Goal: Task Accomplishment & Management: Manage account settings

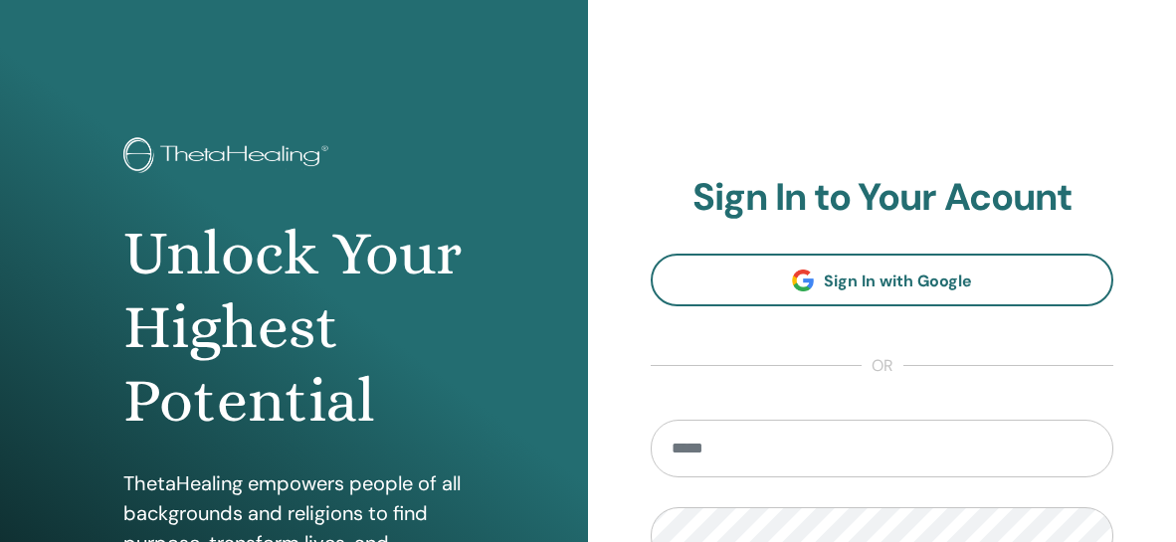
scroll to position [99, 0]
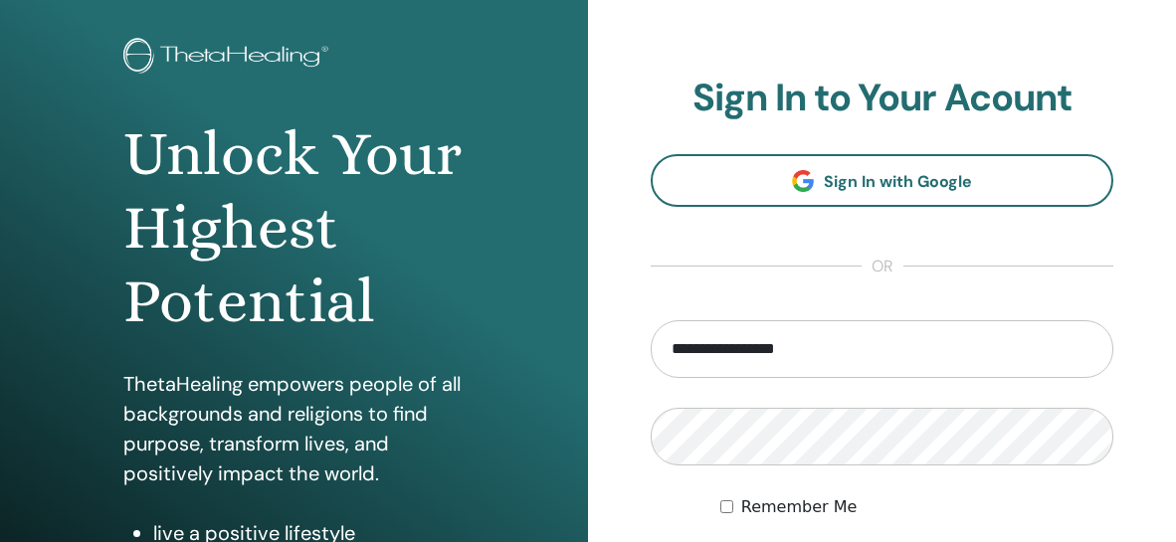
type input "**********"
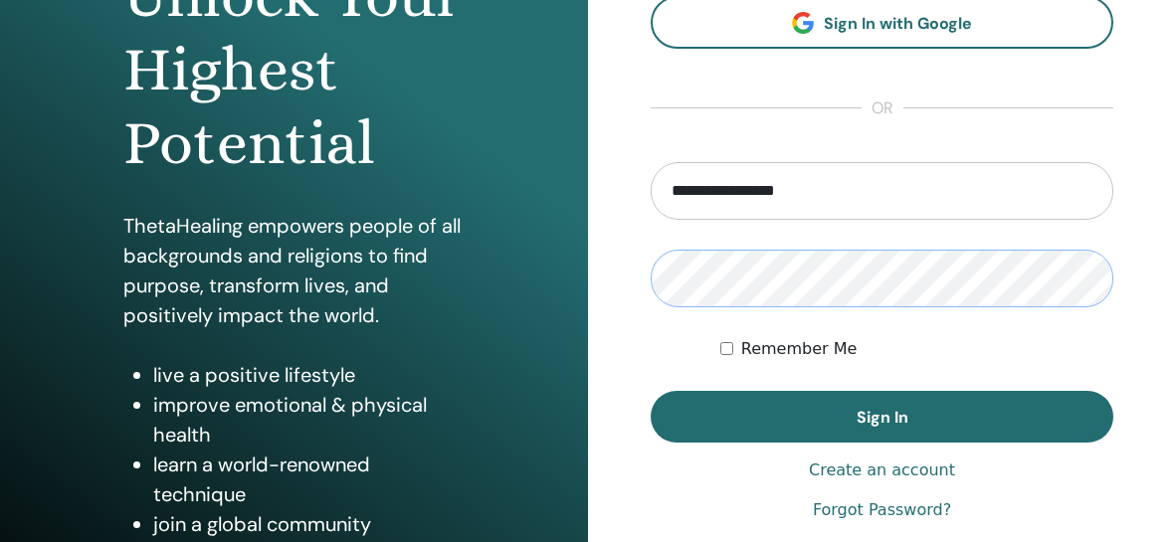
scroll to position [298, 0]
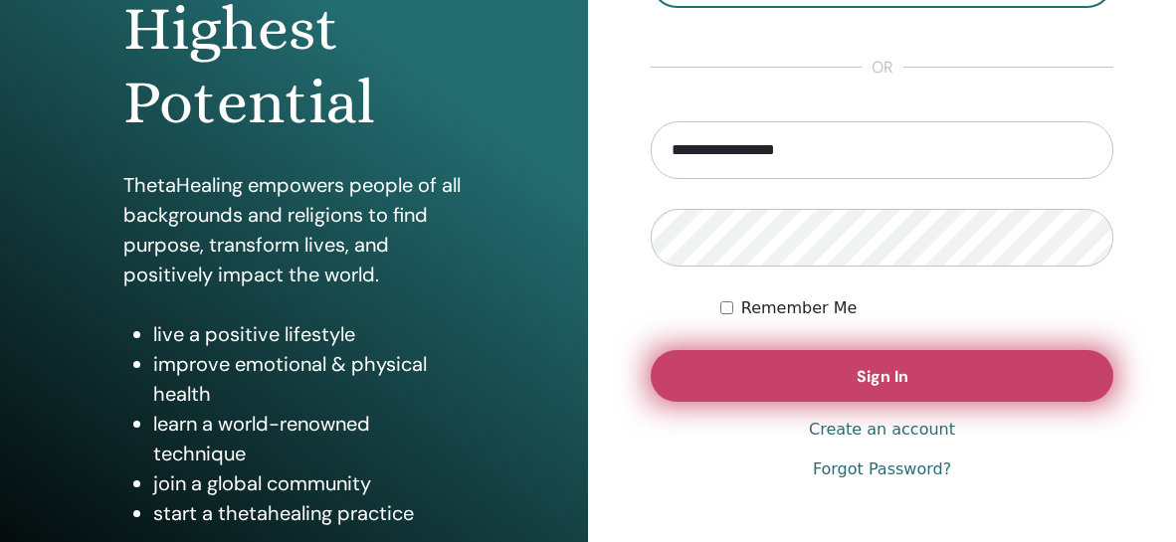
click at [834, 389] on button "Sign In" at bounding box center [882, 376] width 463 height 52
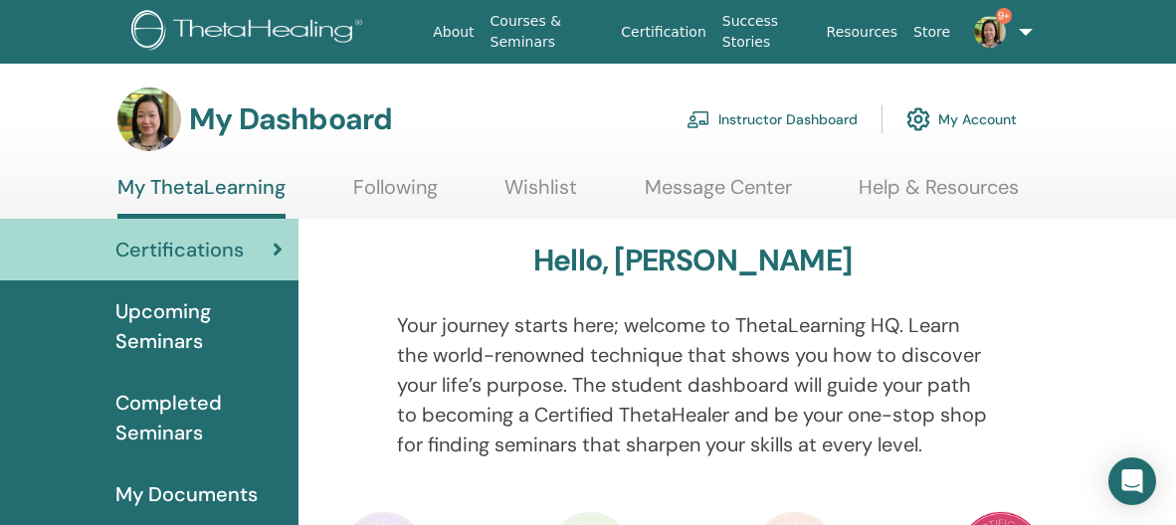
click at [966, 32] on span "9+" at bounding box center [990, 31] width 48 height 16
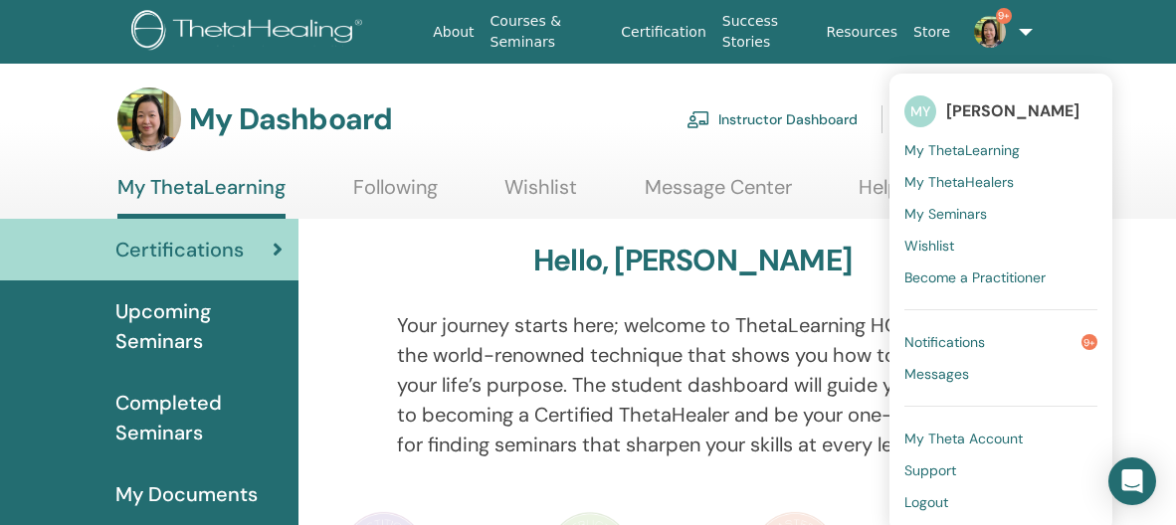
click at [979, 342] on link "Notifications 9+" at bounding box center [1000, 342] width 193 height 32
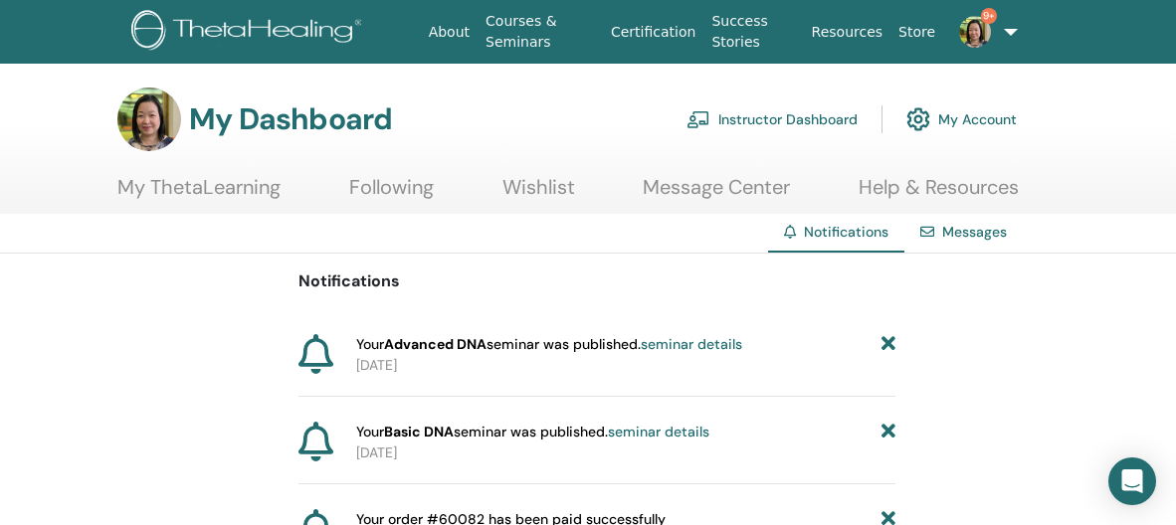
click at [788, 117] on link "Instructor Dashboard" at bounding box center [771, 119] width 171 height 44
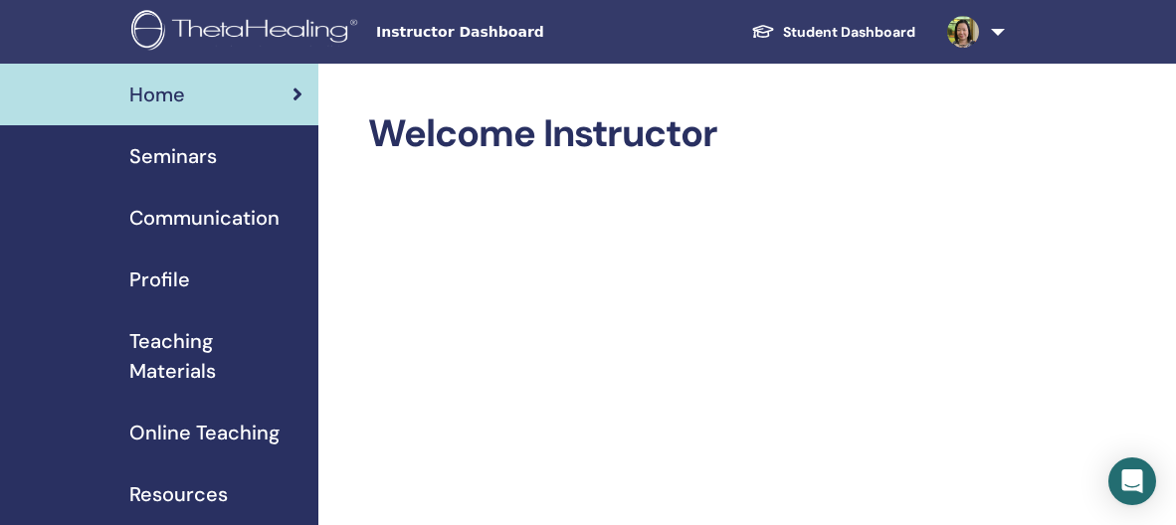
click at [183, 157] on span "Seminars" at bounding box center [173, 156] width 88 height 30
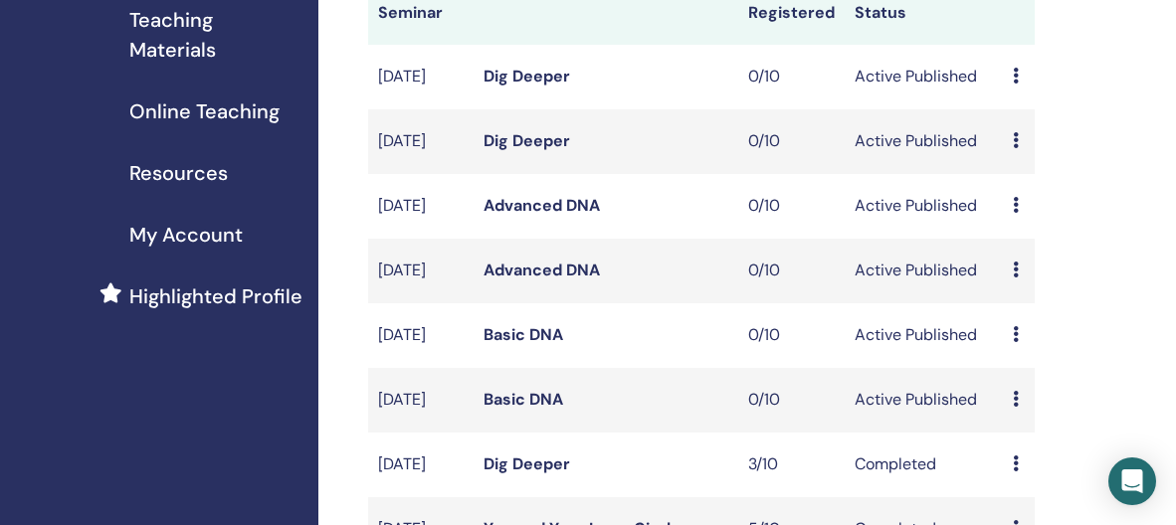
scroll to position [298, 0]
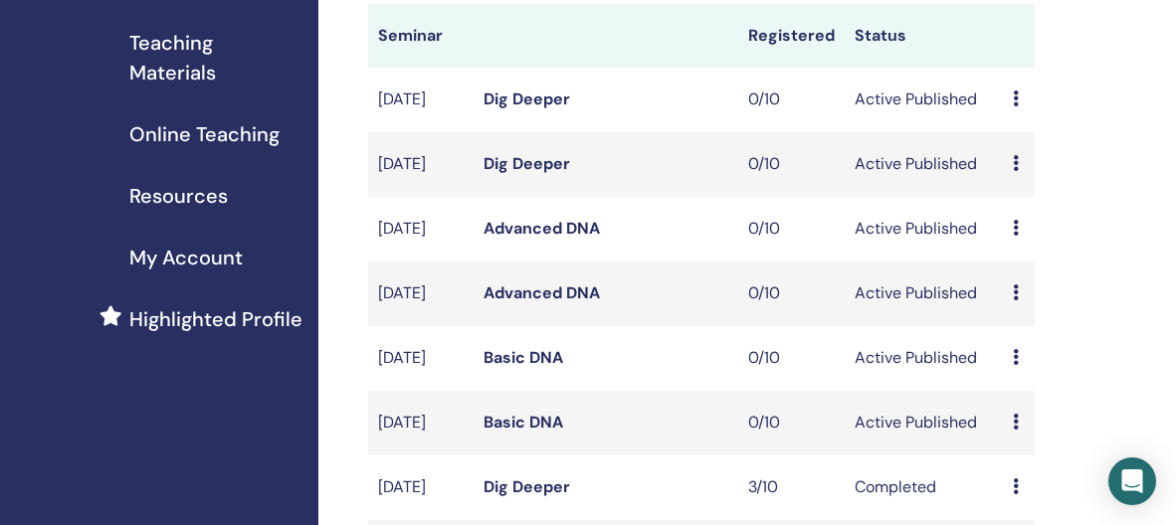
click at [1016, 171] on icon at bounding box center [1016, 163] width 6 height 16
click at [1012, 246] on link "Edit" at bounding box center [1011, 237] width 29 height 21
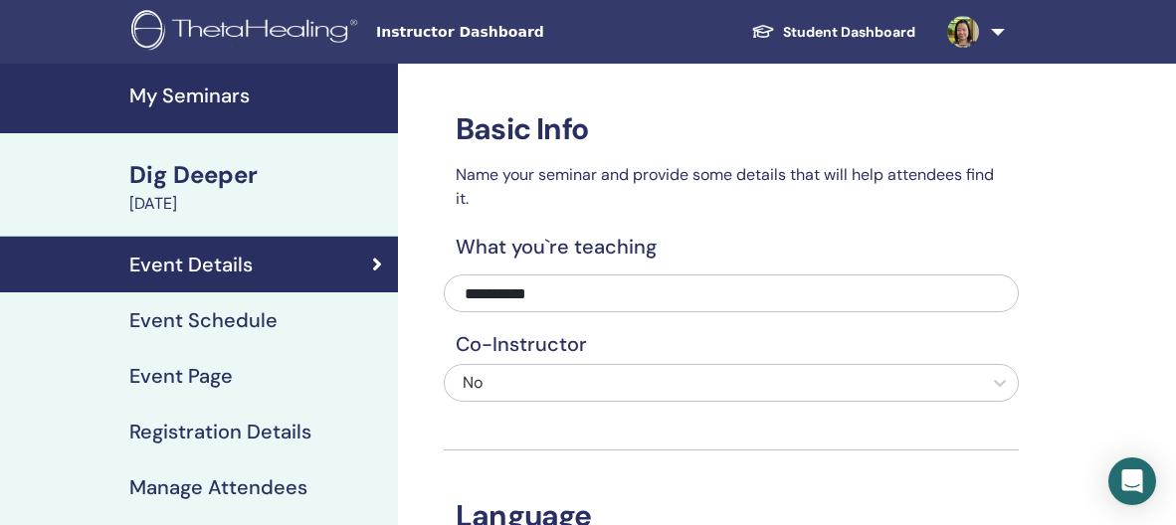
scroll to position [99, 0]
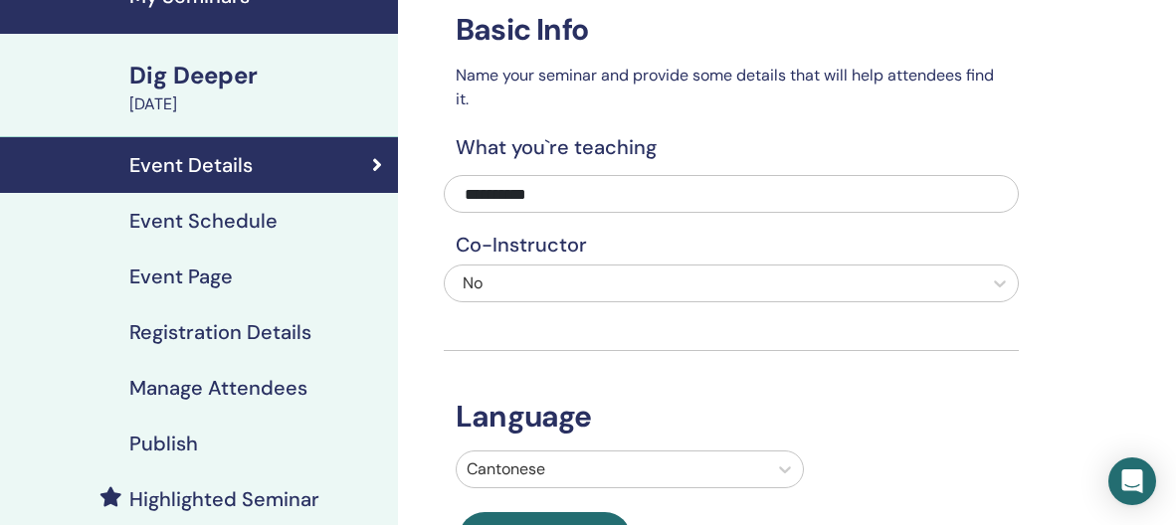
click at [233, 214] on h4 "Event Schedule" at bounding box center [203, 221] width 148 height 24
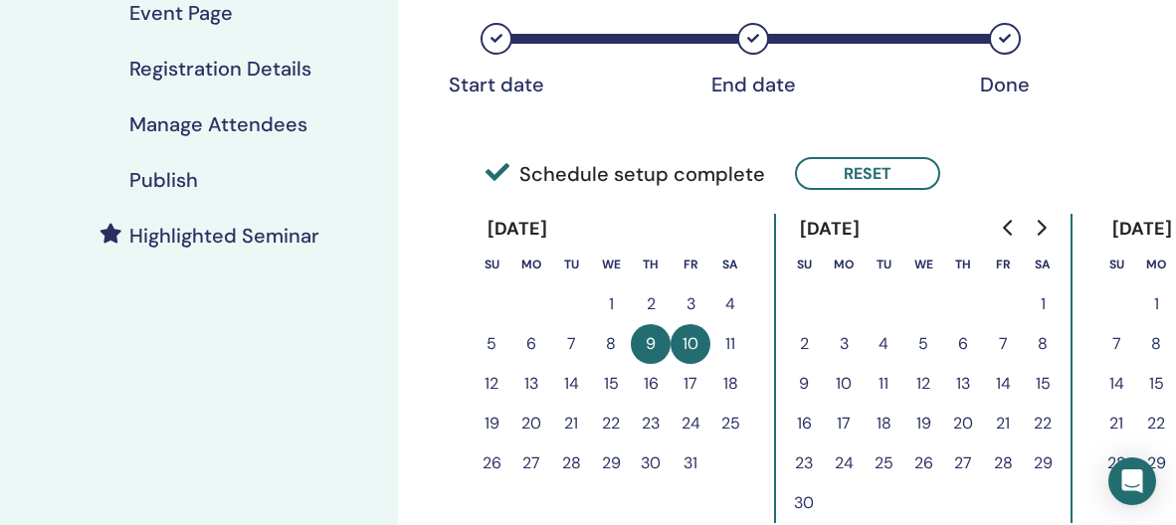
scroll to position [398, 0]
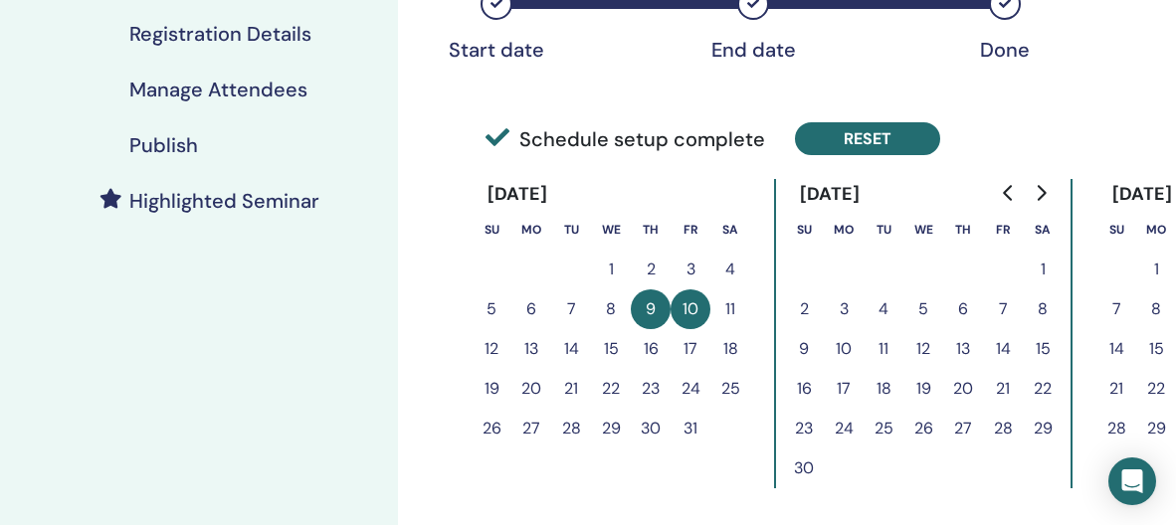
click at [841, 148] on button "Reset" at bounding box center [867, 138] width 145 height 33
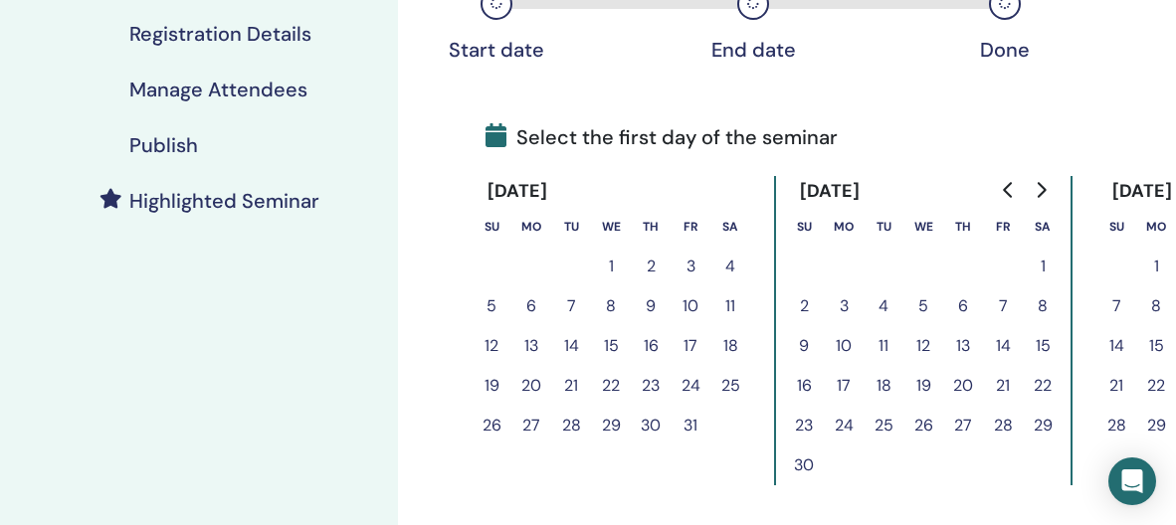
click at [653, 338] on button "16" at bounding box center [651, 346] width 40 height 40
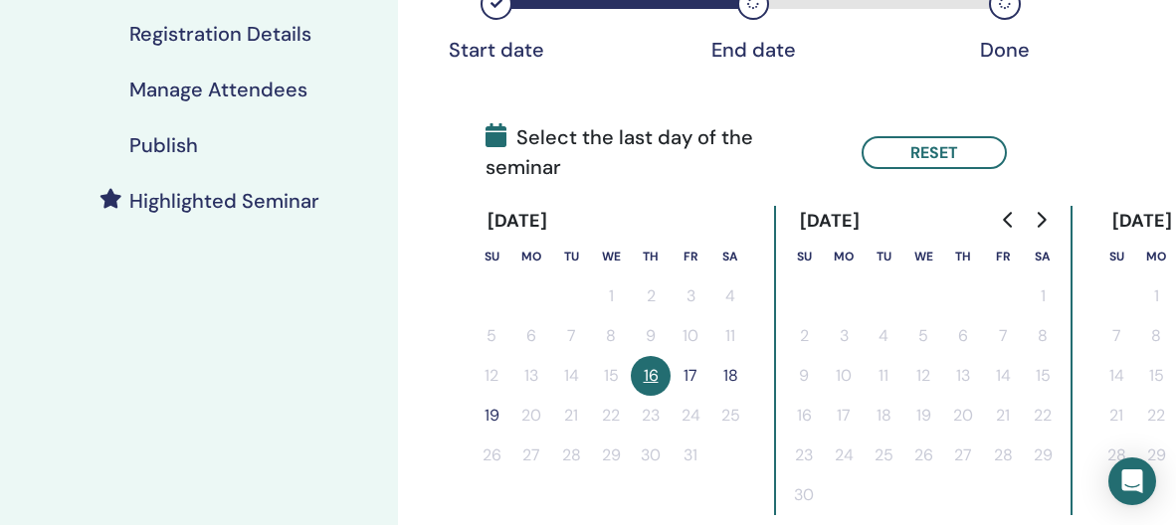
click at [695, 371] on button "17" at bounding box center [690, 376] width 40 height 40
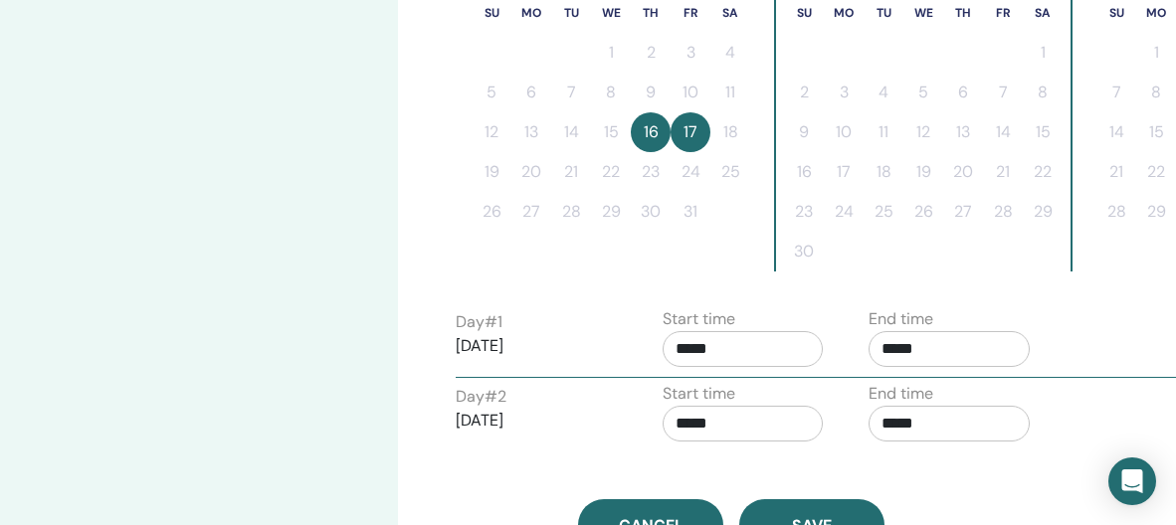
scroll to position [696, 0]
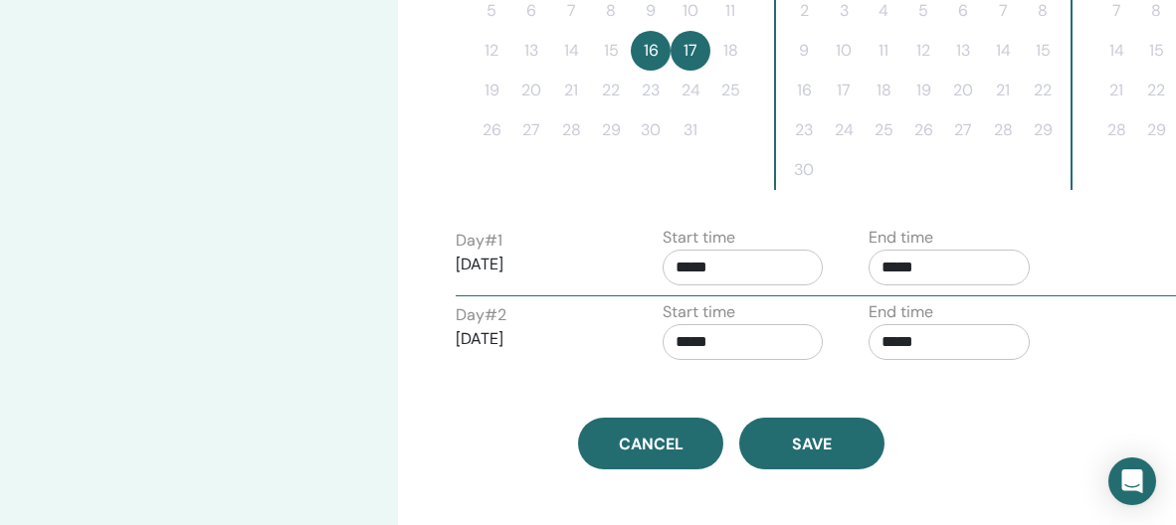
click at [682, 269] on input "*****" at bounding box center [742, 268] width 161 height 36
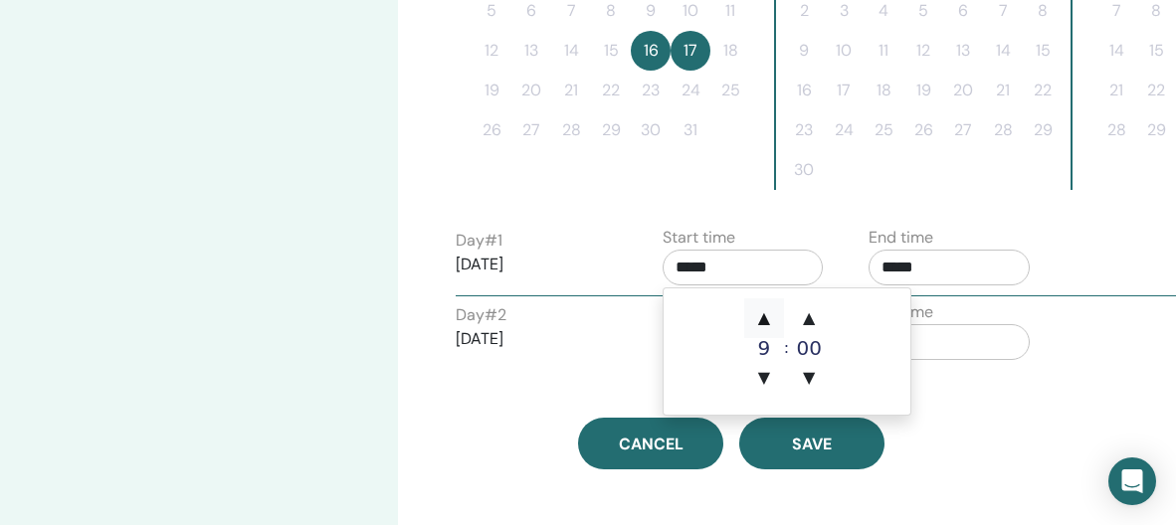
click at [757, 318] on span "▲" at bounding box center [764, 318] width 40 height 40
type input "*****"
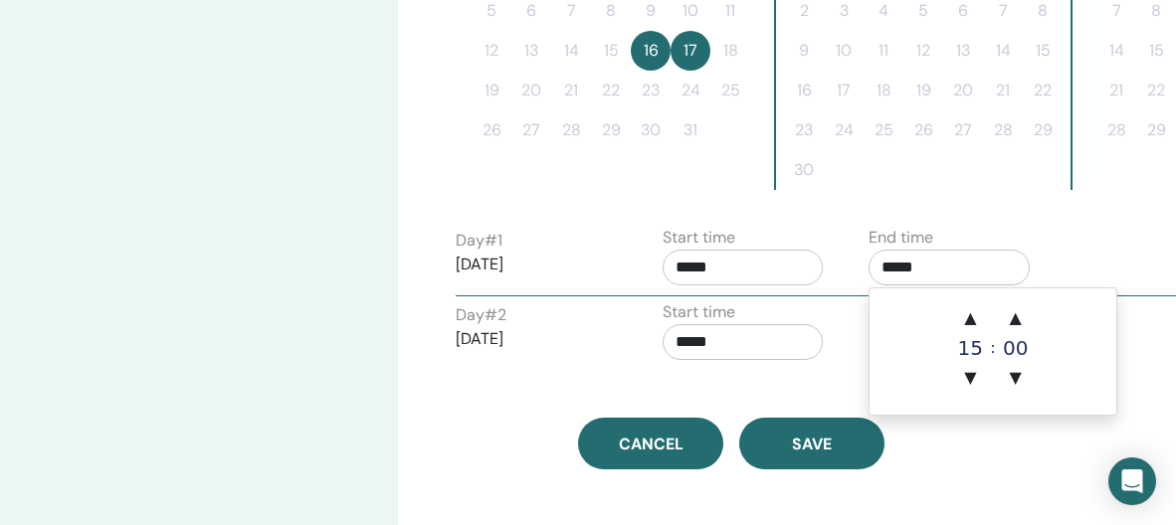
click at [890, 265] on input "*****" at bounding box center [948, 268] width 161 height 36
click at [968, 319] on span "▲" at bounding box center [970, 318] width 40 height 40
click at [1021, 325] on span "▲" at bounding box center [1016, 318] width 40 height 40
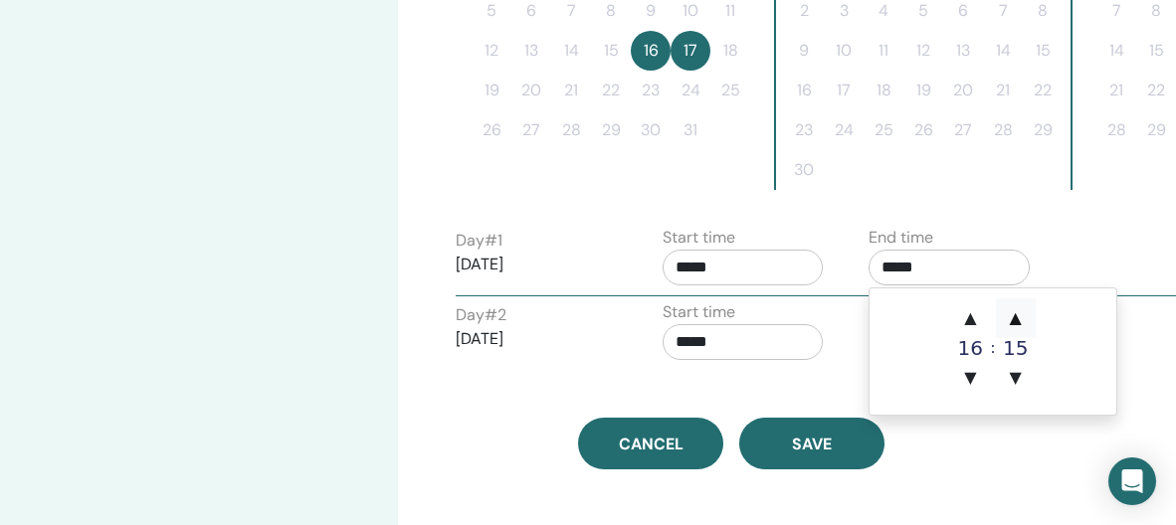
click at [1021, 325] on span "▲" at bounding box center [1016, 318] width 40 height 40
click at [1021, 324] on span "▲" at bounding box center [1016, 318] width 40 height 40
type input "*****"
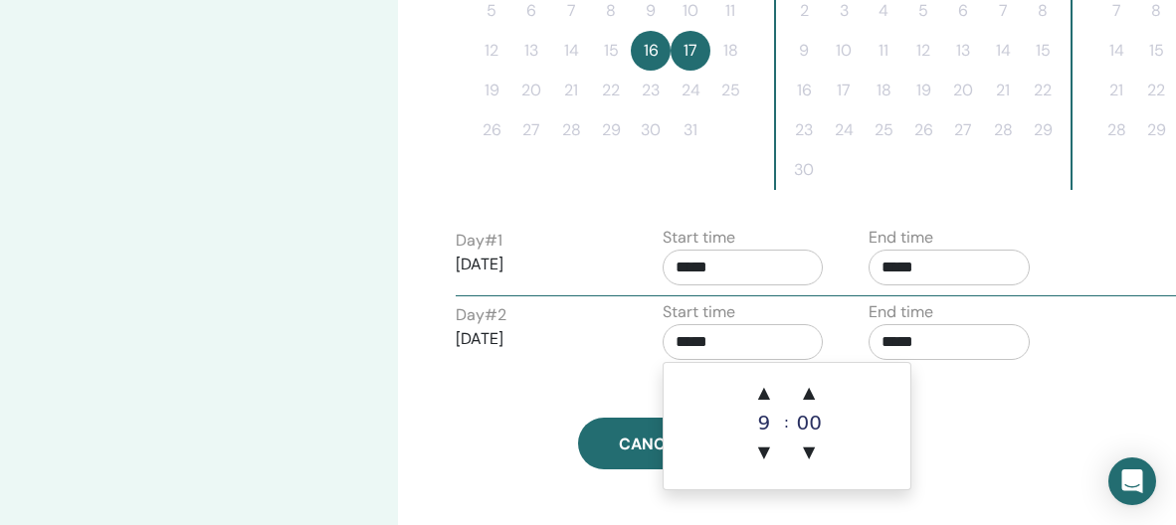
click at [688, 347] on input "*****" at bounding box center [742, 342] width 161 height 36
click at [754, 391] on span "▲" at bounding box center [764, 393] width 40 height 40
type input "*****"
click at [918, 344] on input "*****" at bounding box center [948, 342] width 161 height 36
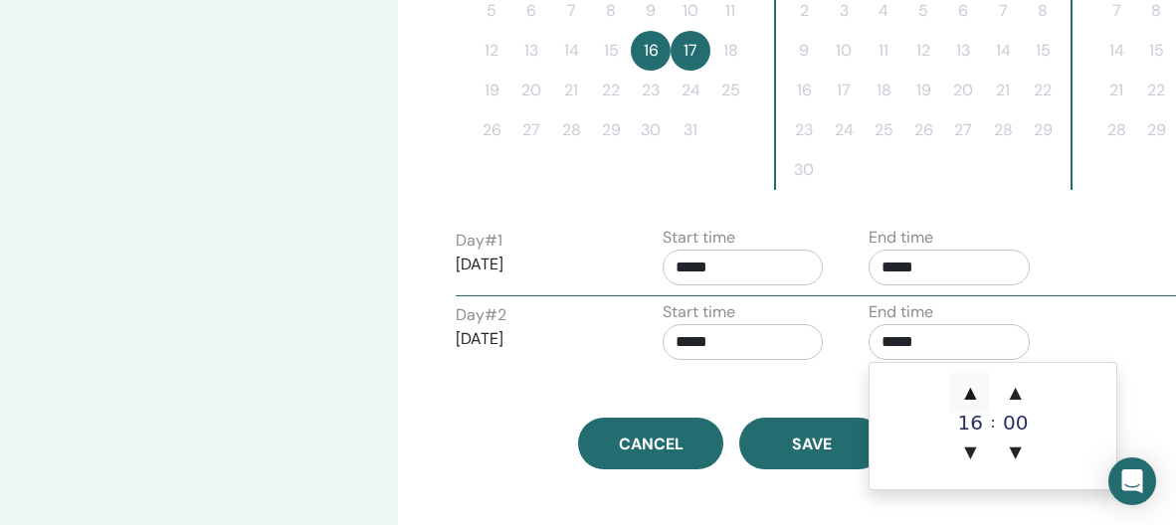
click at [977, 383] on span "▲" at bounding box center [970, 393] width 40 height 40
click at [1008, 393] on span "▲" at bounding box center [1016, 393] width 40 height 40
click at [1007, 392] on span "▲" at bounding box center [1016, 393] width 40 height 40
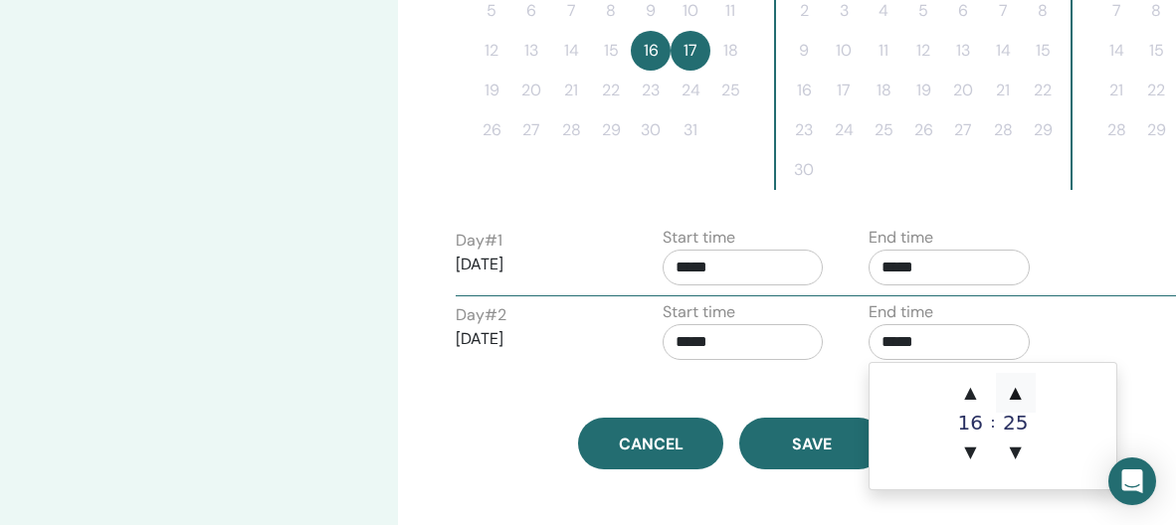
click at [1007, 392] on span "▲" at bounding box center [1016, 393] width 40 height 40
type input "*****"
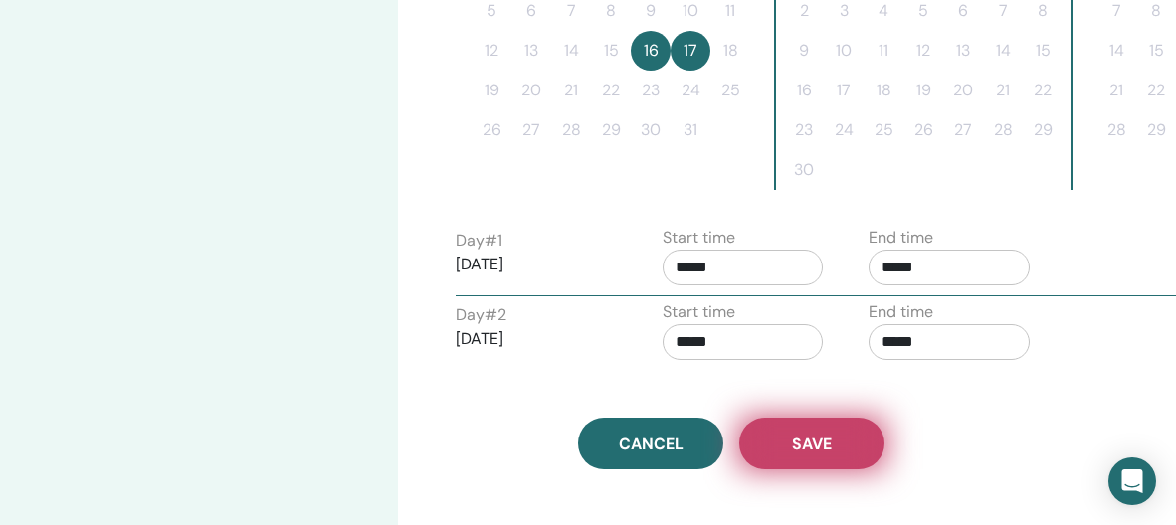
click at [803, 446] on span "Save" at bounding box center [812, 444] width 40 height 21
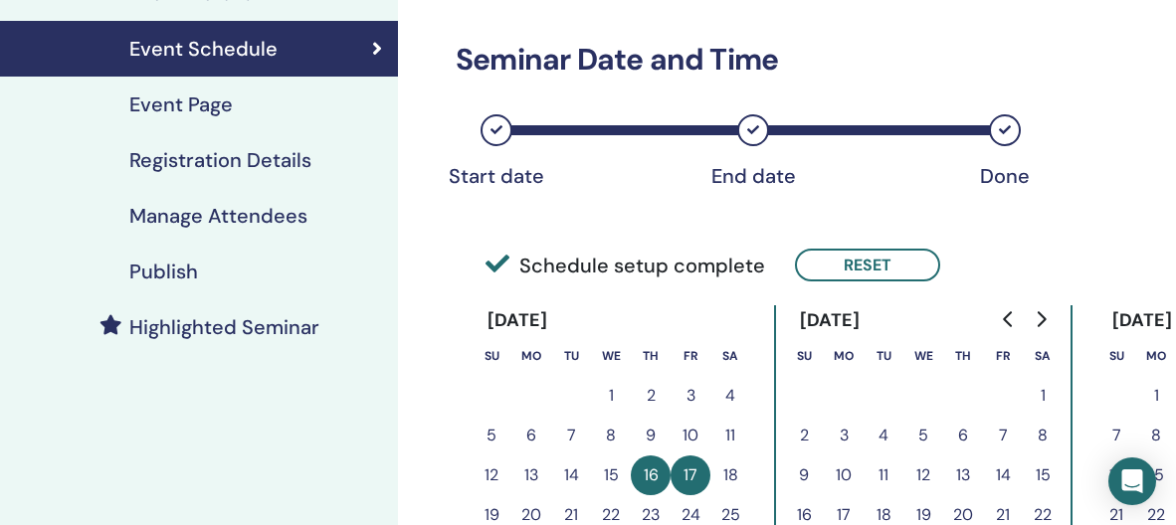
scroll to position [245, 0]
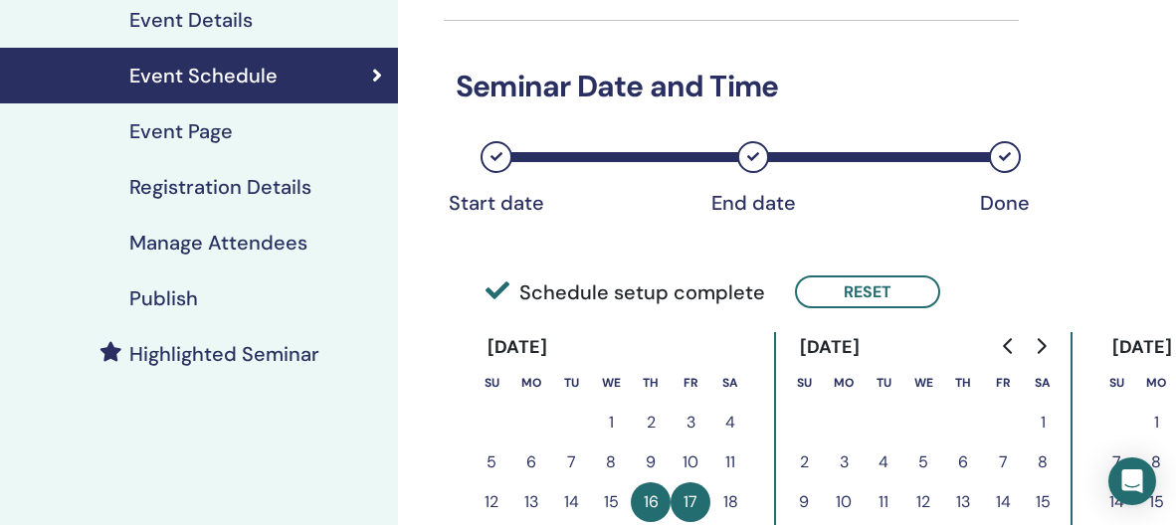
click at [167, 302] on h4 "Publish" at bounding box center [163, 298] width 69 height 24
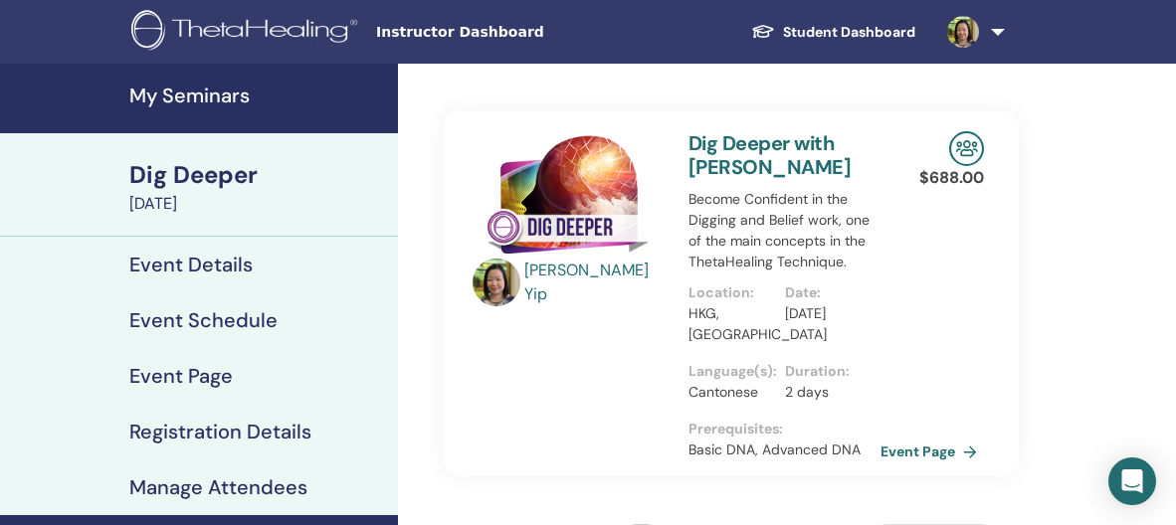
click at [173, 441] on h4 "Registration Details" at bounding box center [220, 432] width 182 height 24
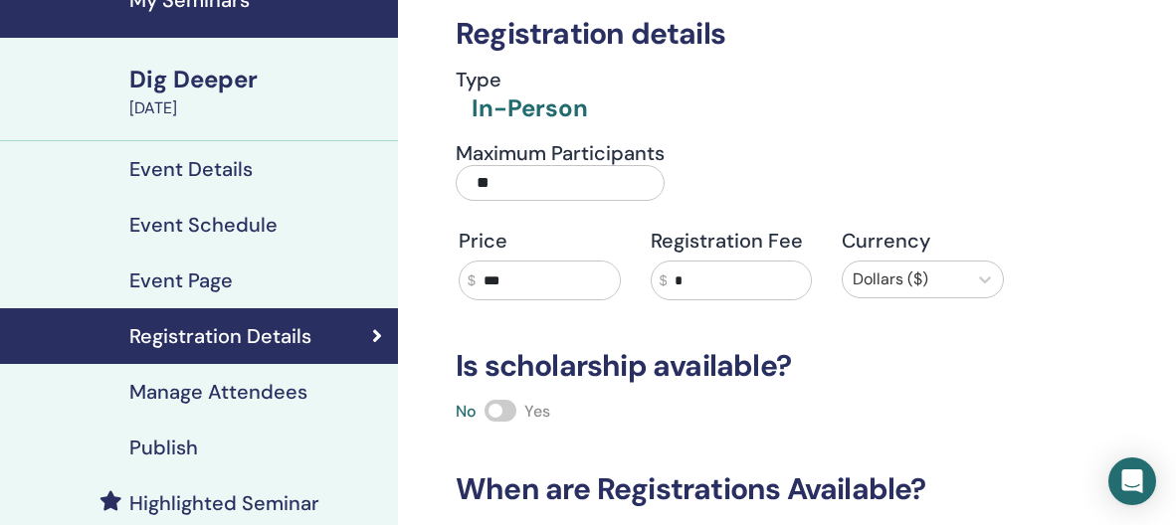
scroll to position [199, 0]
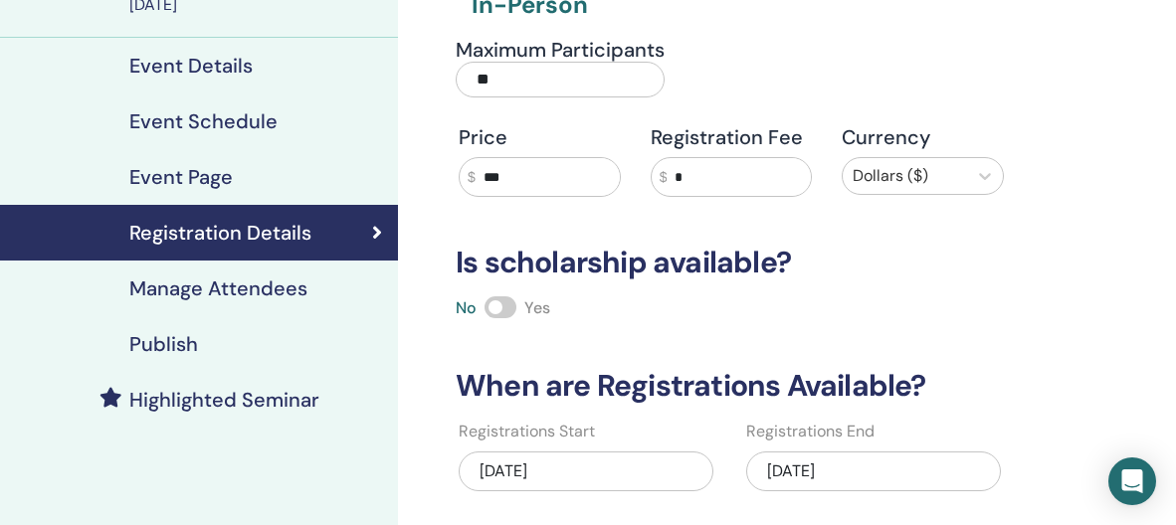
click at [837, 466] on div "10/10/2025" at bounding box center [873, 472] width 255 height 40
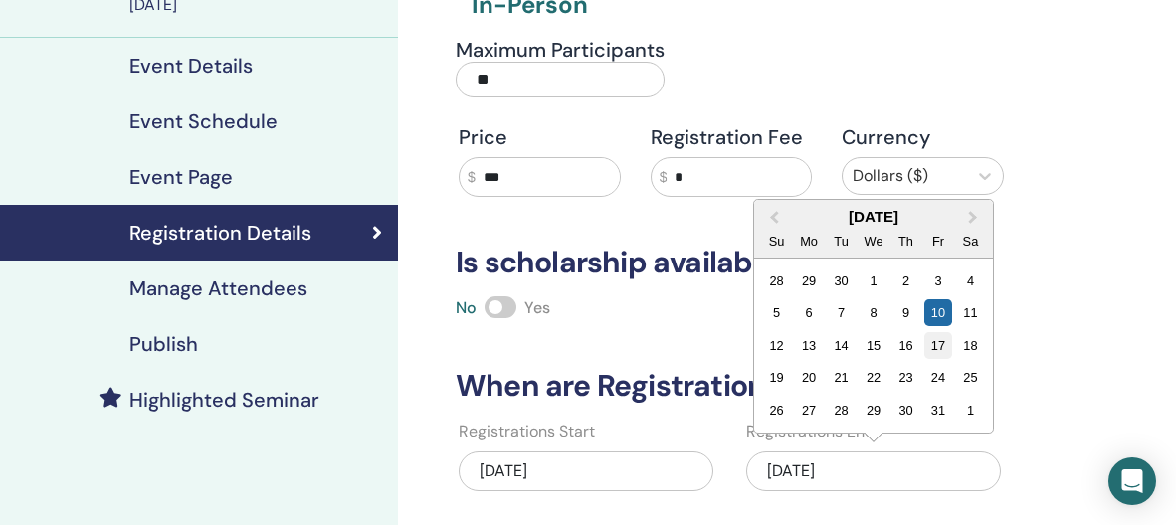
click at [934, 345] on div "17" at bounding box center [937, 345] width 27 height 27
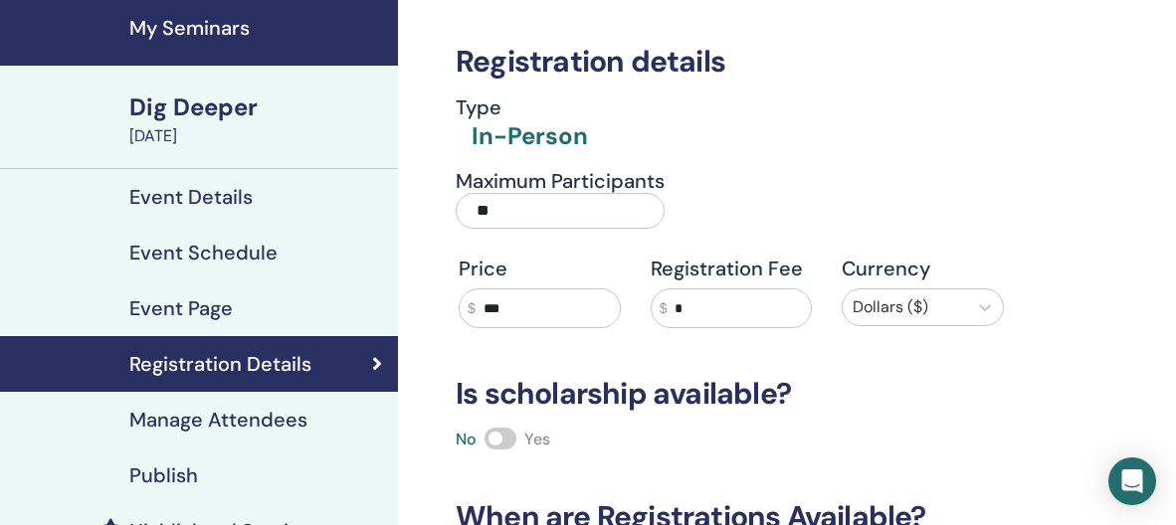
scroll to position [398, 0]
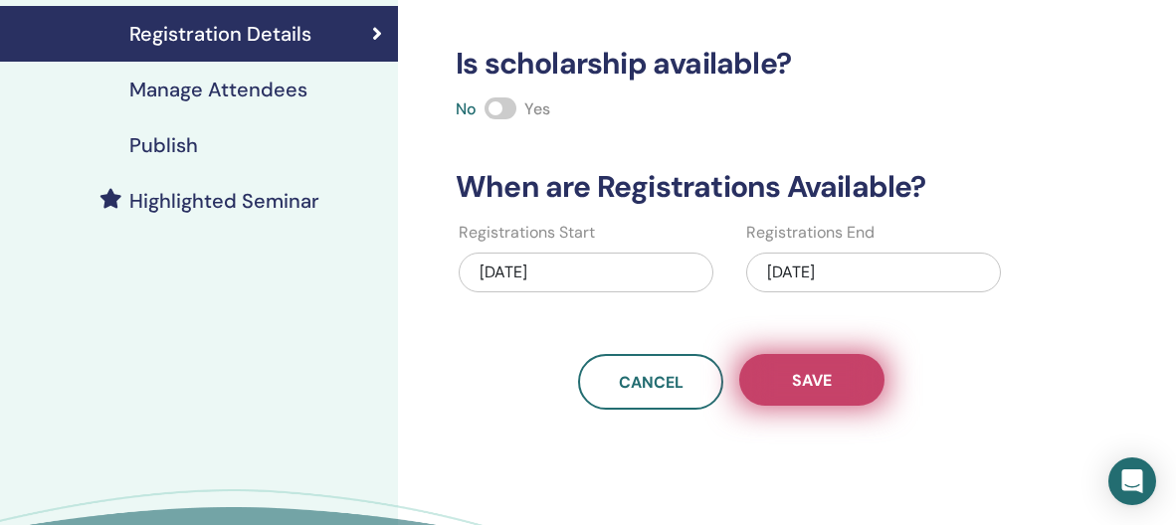
click at [806, 366] on button "Save" at bounding box center [811, 380] width 145 height 52
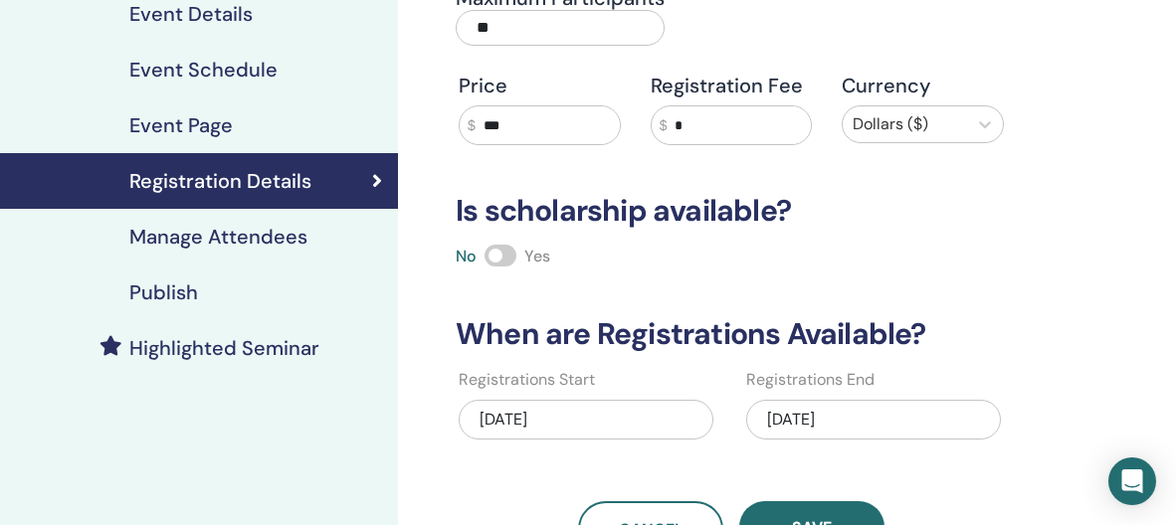
scroll to position [0, 0]
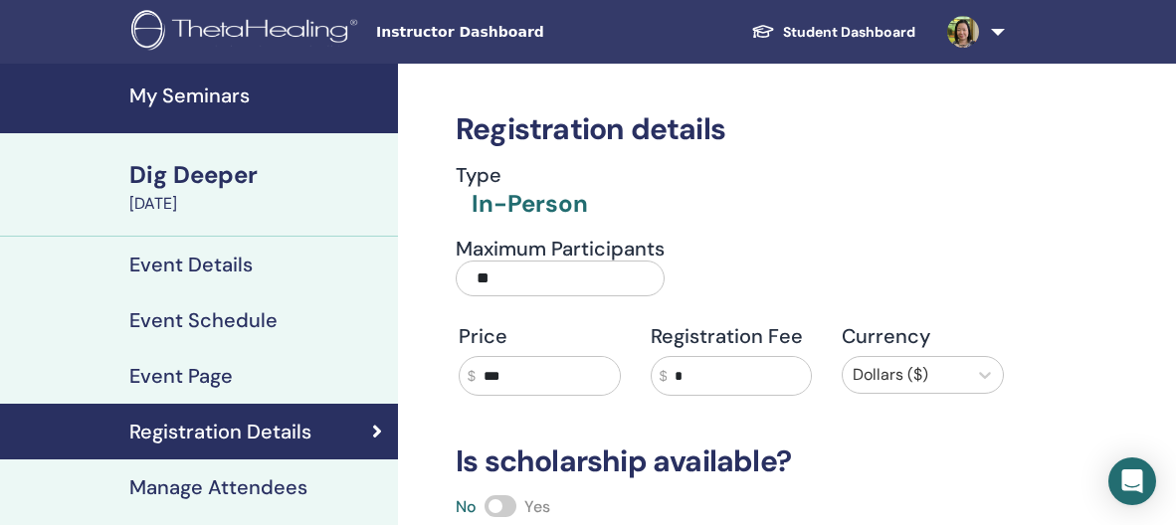
click at [995, 32] on link at bounding box center [972, 32] width 82 height 64
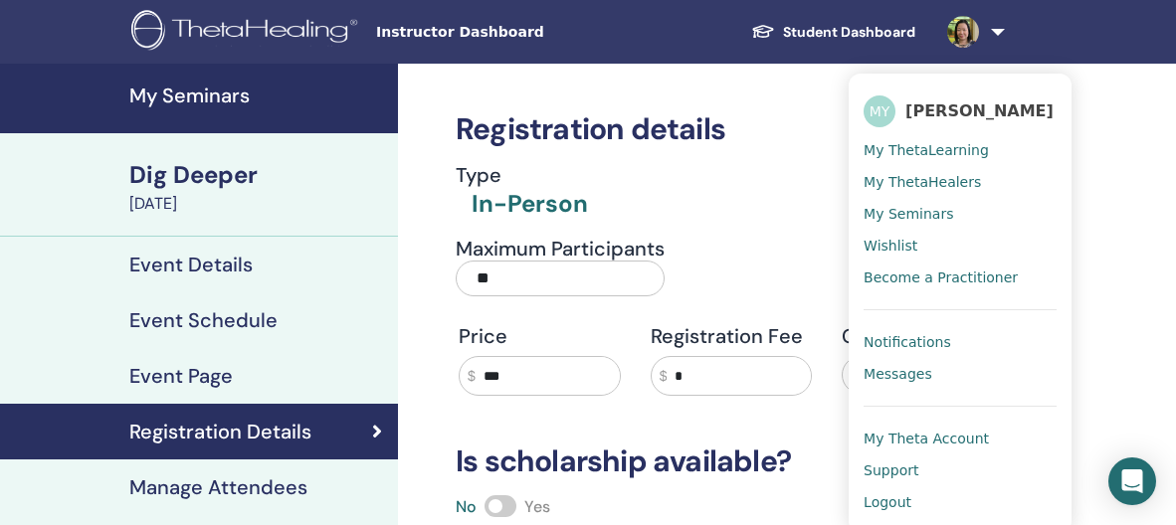
click at [883, 505] on span "Logout" at bounding box center [887, 502] width 48 height 18
